Goal: Check status: Check status

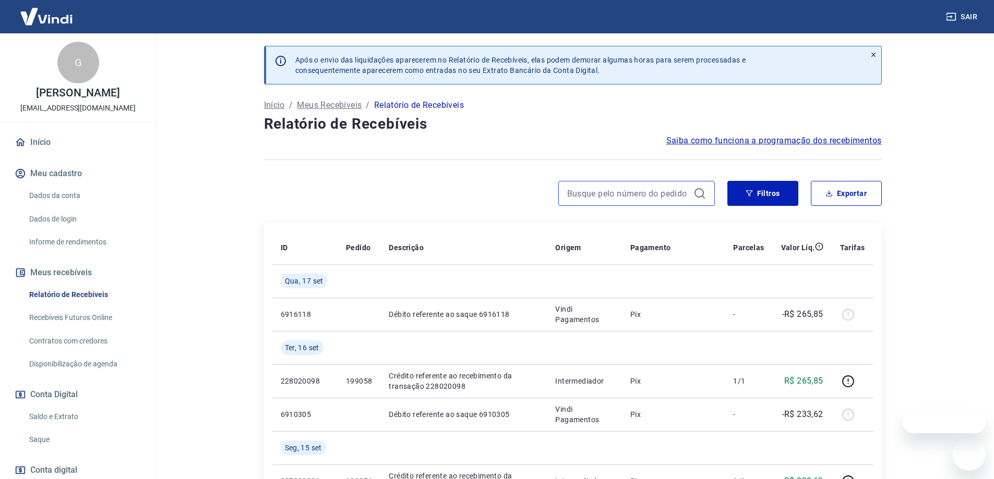
click at [650, 187] on input at bounding box center [628, 194] width 122 height 16
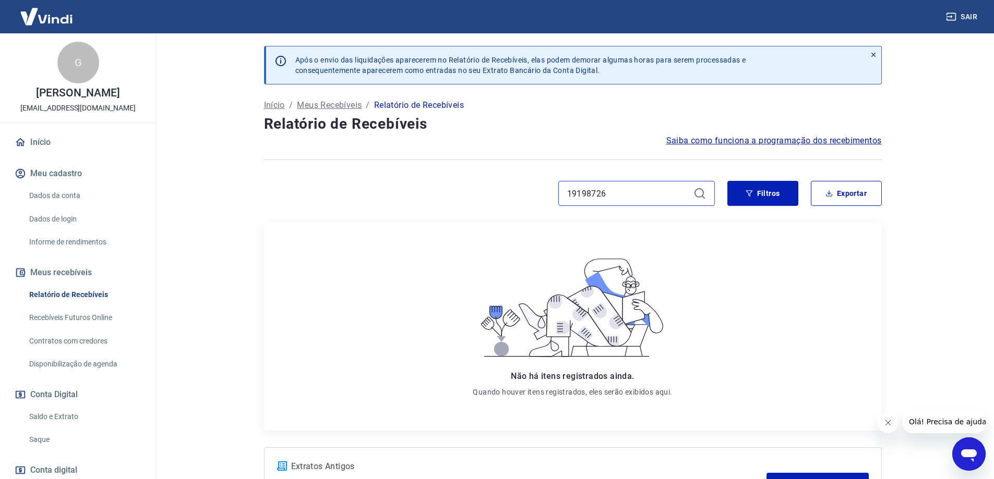
click at [590, 192] on input "19198726" at bounding box center [628, 194] width 122 height 16
type input "198726"
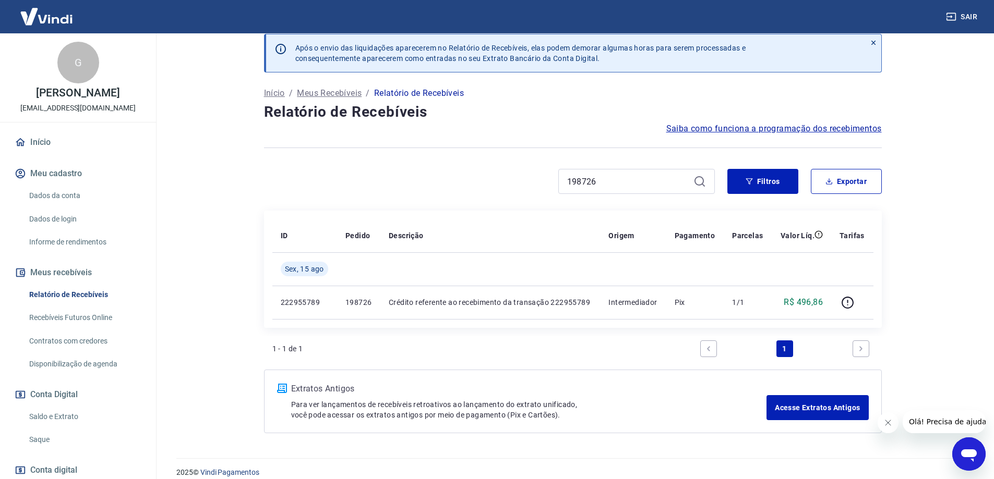
scroll to position [23, 0]
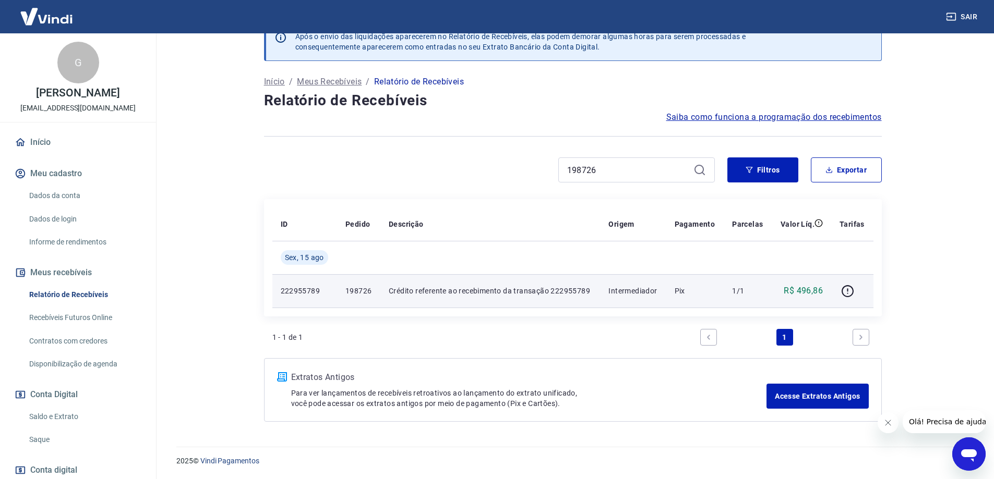
click at [774, 289] on td "R$ 496,86" at bounding box center [801, 290] width 59 height 33
drag, startPoint x: 789, startPoint y: 278, endPoint x: 795, endPoint y: 291, distance: 14.5
click at [791, 280] on td "R$ 496,86" at bounding box center [801, 290] width 59 height 33
click at [795, 291] on p "R$ 496,86" at bounding box center [803, 291] width 39 height 13
click at [811, 287] on p "R$ 496,86" at bounding box center [803, 291] width 39 height 13
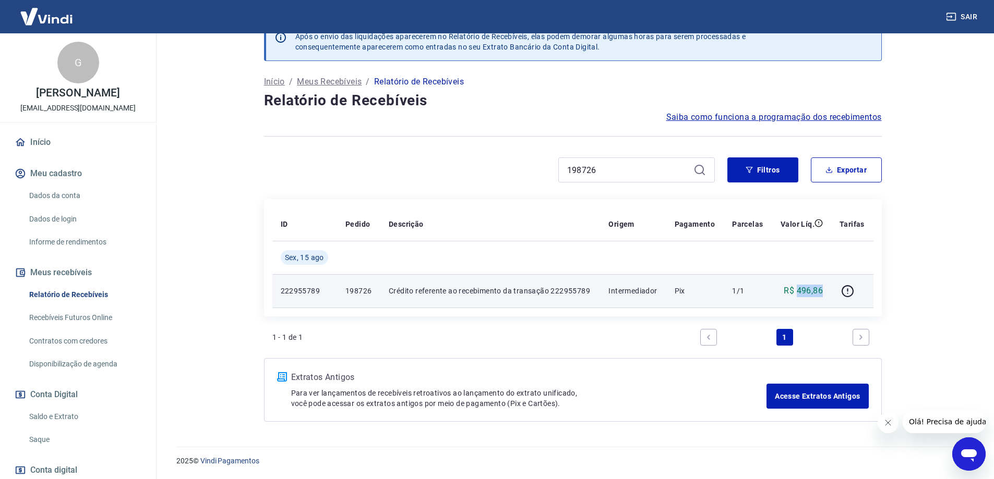
click at [811, 287] on p "R$ 496,86" at bounding box center [803, 291] width 39 height 13
click at [803, 295] on p "R$ 496,86" at bounding box center [803, 291] width 39 height 13
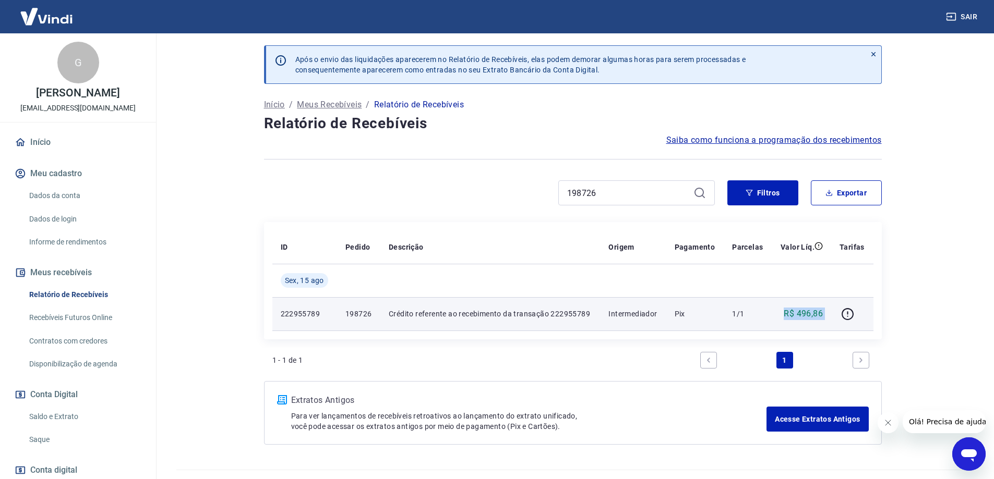
scroll to position [0, 0]
click at [805, 310] on p "R$ 496,86" at bounding box center [803, 314] width 39 height 13
drag, startPoint x: 804, startPoint y: 311, endPoint x: 846, endPoint y: 315, distance: 42.4
click at [846, 315] on icon "button" at bounding box center [847, 314] width 13 height 13
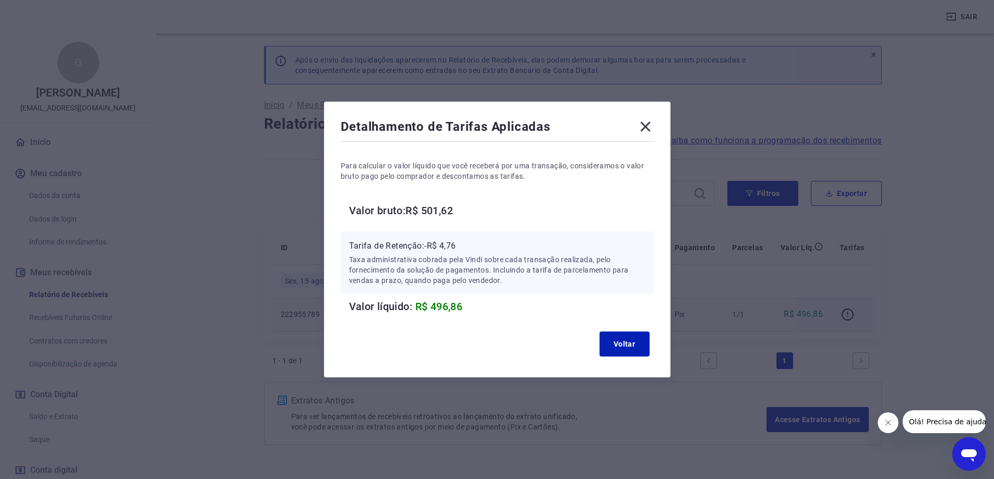
click at [651, 123] on icon at bounding box center [645, 126] width 17 height 17
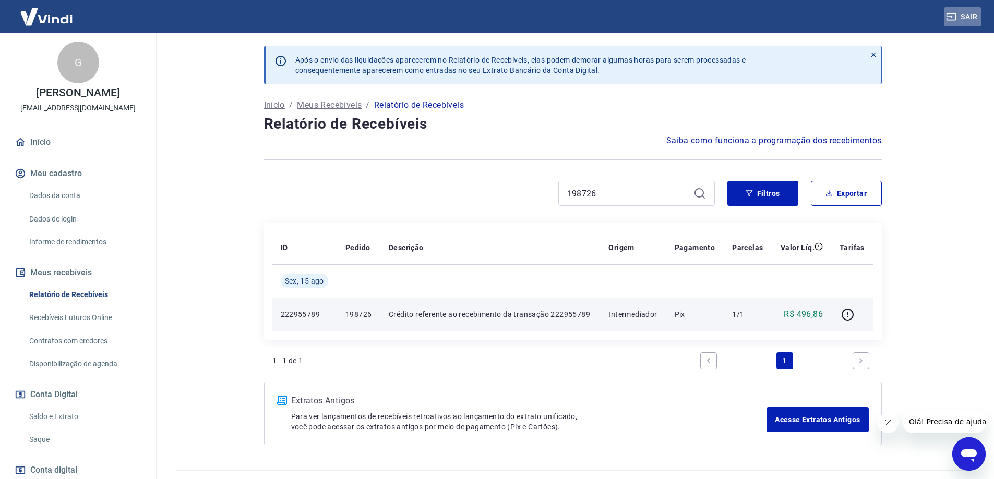
click at [974, 16] on button "Sair" at bounding box center [963, 16] width 38 height 19
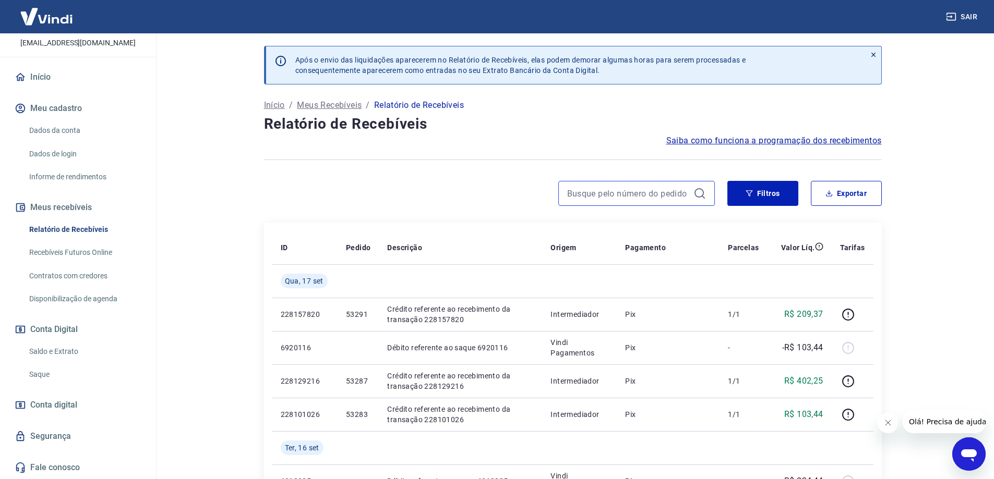
drag, startPoint x: 598, startPoint y: 186, endPoint x: 604, endPoint y: 191, distance: 7.0
click at [598, 186] on input at bounding box center [628, 194] width 122 height 16
click at [605, 186] on input "53195" at bounding box center [628, 194] width 122 height 16
click at [607, 188] on input "53195" at bounding box center [628, 194] width 122 height 16
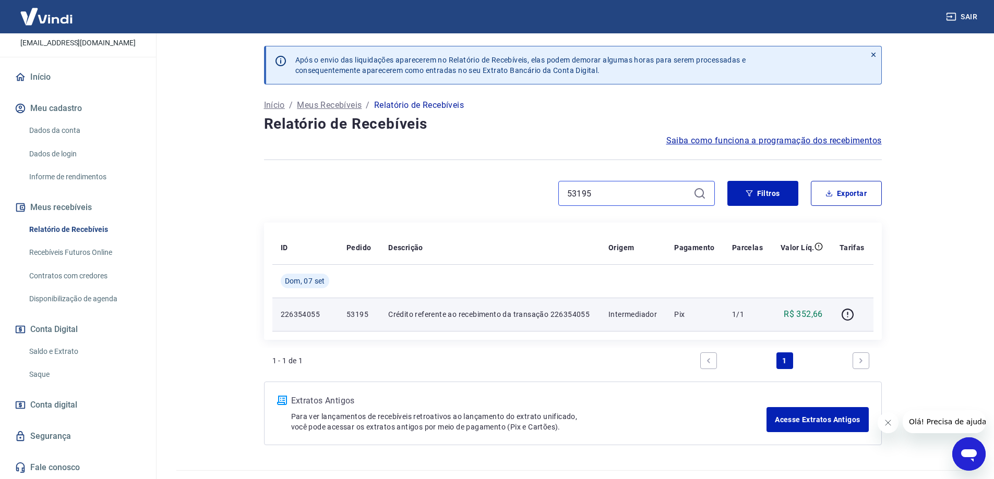
type input "53195"
click at [607, 313] on td "Intermediador" at bounding box center [633, 314] width 66 height 33
click at [844, 311] on icon "button" at bounding box center [848, 315] width 12 height 12
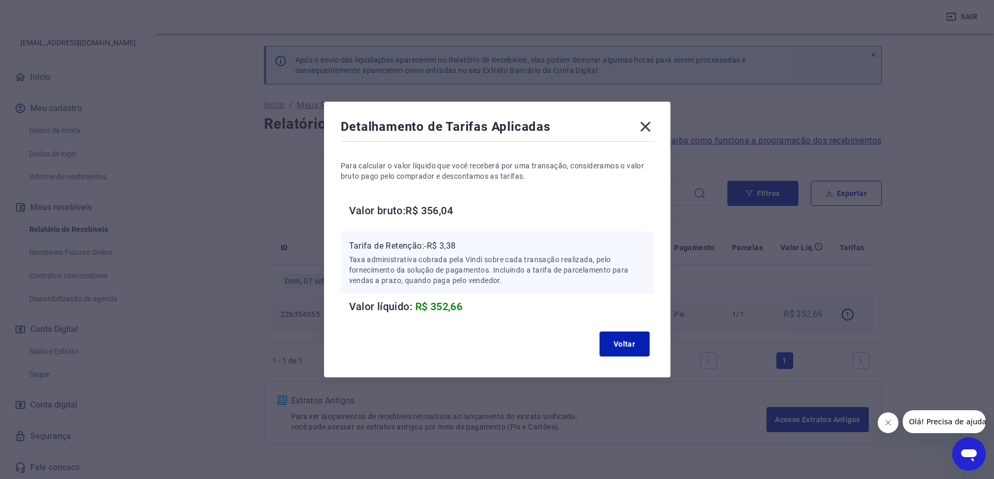
click at [648, 124] on icon at bounding box center [645, 126] width 17 height 17
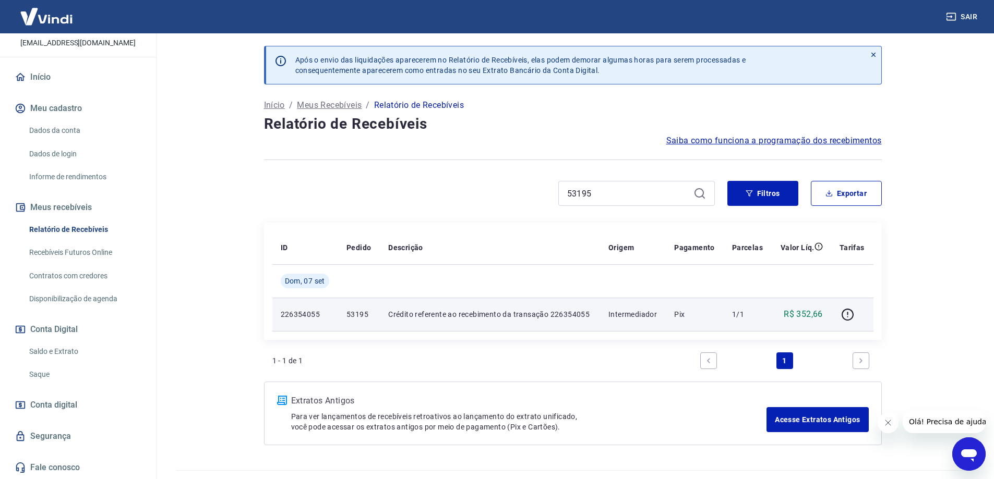
click at [439, 333] on div "ID Pedido Descrição Origem Pagamento Parcelas Valor Líq. Tarifas [DATE] 2263540…" at bounding box center [573, 281] width 618 height 117
click at [442, 327] on td "Crédito referente ao recebimento da transação 226354055" at bounding box center [490, 314] width 220 height 33
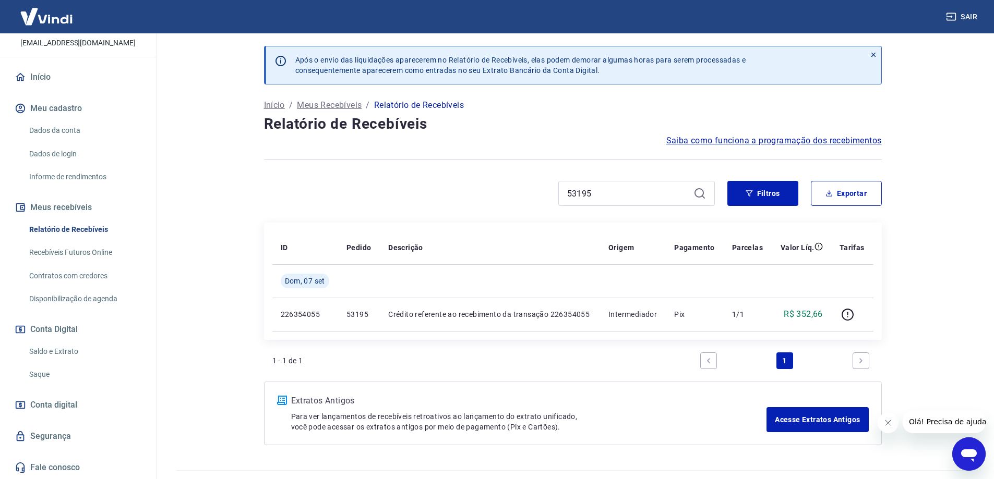
click at [31, 13] on img at bounding box center [47, 17] width 68 height 32
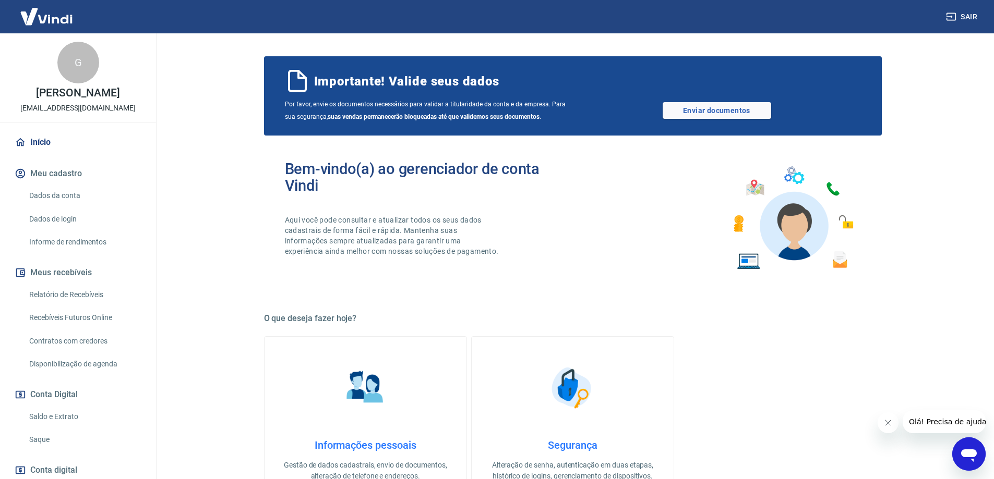
click at [36, 144] on link "Início" at bounding box center [78, 142] width 131 height 23
click at [32, 137] on link "Início" at bounding box center [78, 142] width 131 height 23
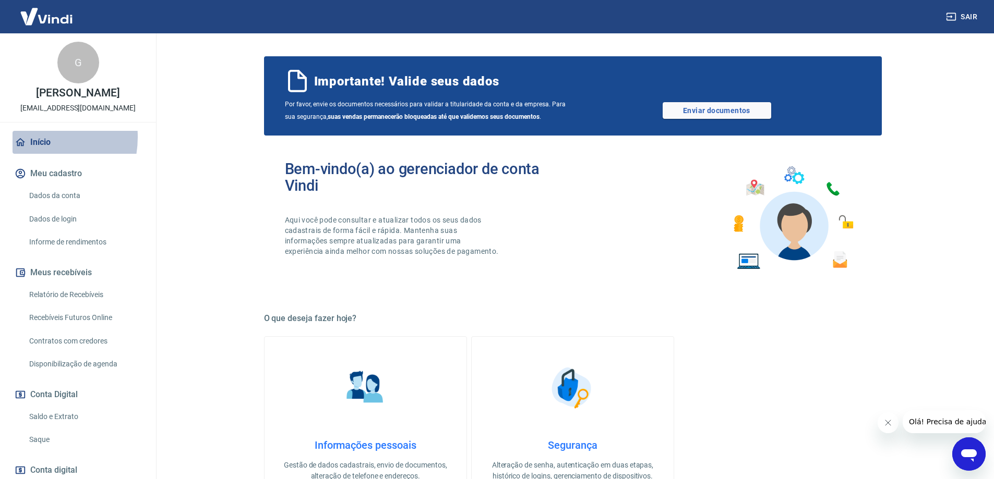
click at [32, 137] on link "Início" at bounding box center [78, 142] width 131 height 23
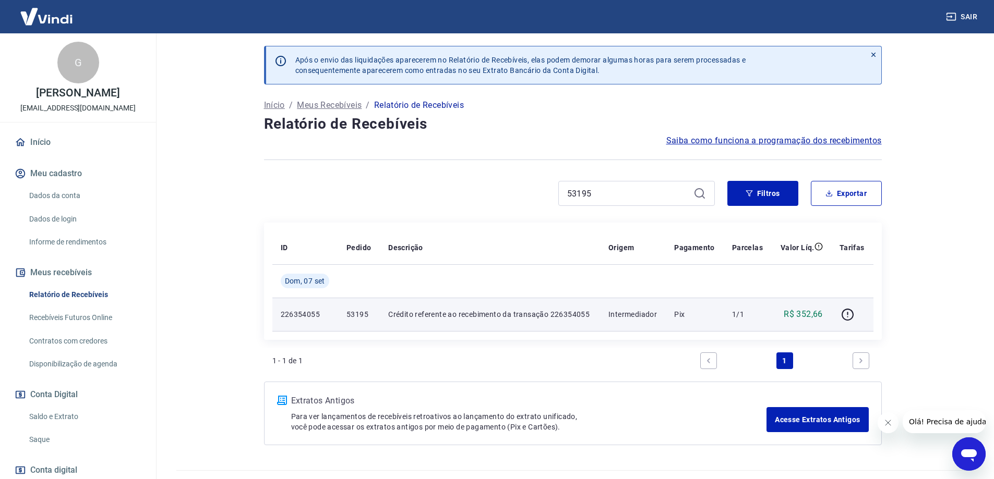
click at [315, 314] on p "226354055" at bounding box center [306, 314] width 50 height 10
click at [410, 320] on td "Crédito referente ao recebimento da transação 226354055" at bounding box center [490, 314] width 220 height 33
click at [434, 313] on p "Crédito referente ao recebimento da transação 226354055" at bounding box center [489, 314] width 203 height 10
drag, startPoint x: 434, startPoint y: 313, endPoint x: 564, endPoint y: 327, distance: 130.7
click at [435, 313] on p "Crédito referente ao recebimento da transação 226354055" at bounding box center [489, 314] width 203 height 10
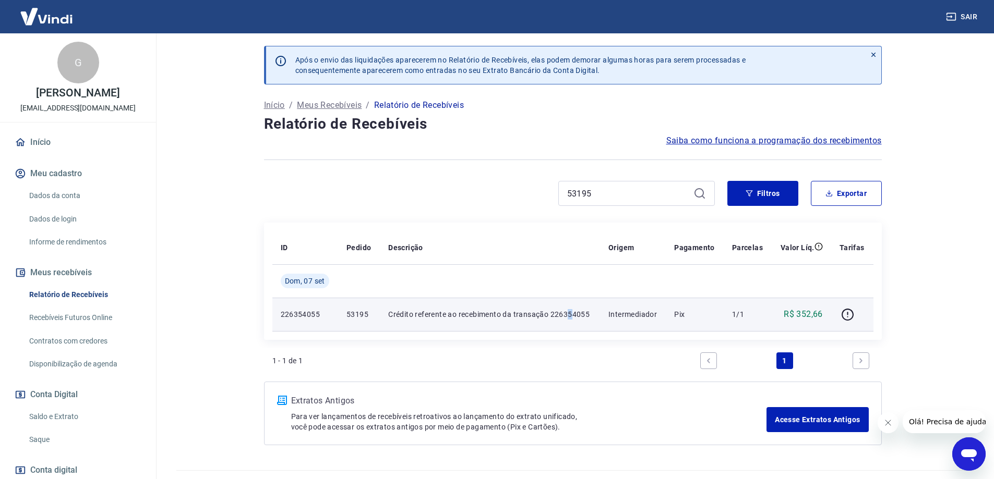
drag, startPoint x: 570, startPoint y: 327, endPoint x: 616, endPoint y: 326, distance: 45.4
click at [573, 326] on td "Crédito referente ao recebimento da transação 226354055" at bounding box center [490, 314] width 220 height 33
drag, startPoint x: 630, startPoint y: 325, endPoint x: 704, endPoint y: 320, distance: 74.2
click at [633, 325] on td "Intermediador" at bounding box center [633, 314] width 66 height 33
drag, startPoint x: 793, startPoint y: 313, endPoint x: 832, endPoint y: 316, distance: 38.7
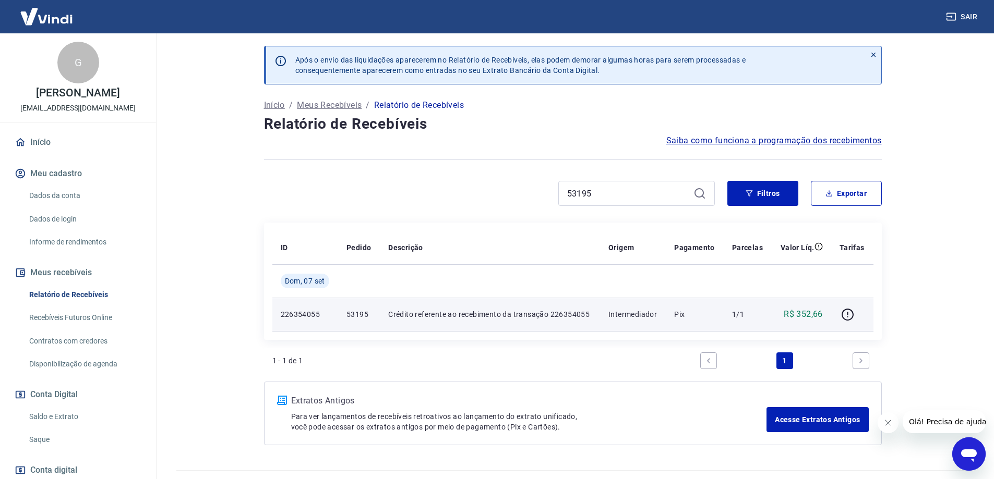
click at [794, 313] on p "R$ 352,66" at bounding box center [803, 314] width 39 height 13
click at [857, 322] on div at bounding box center [853, 314] width 26 height 17
